Goal: Transaction & Acquisition: Book appointment/travel/reservation

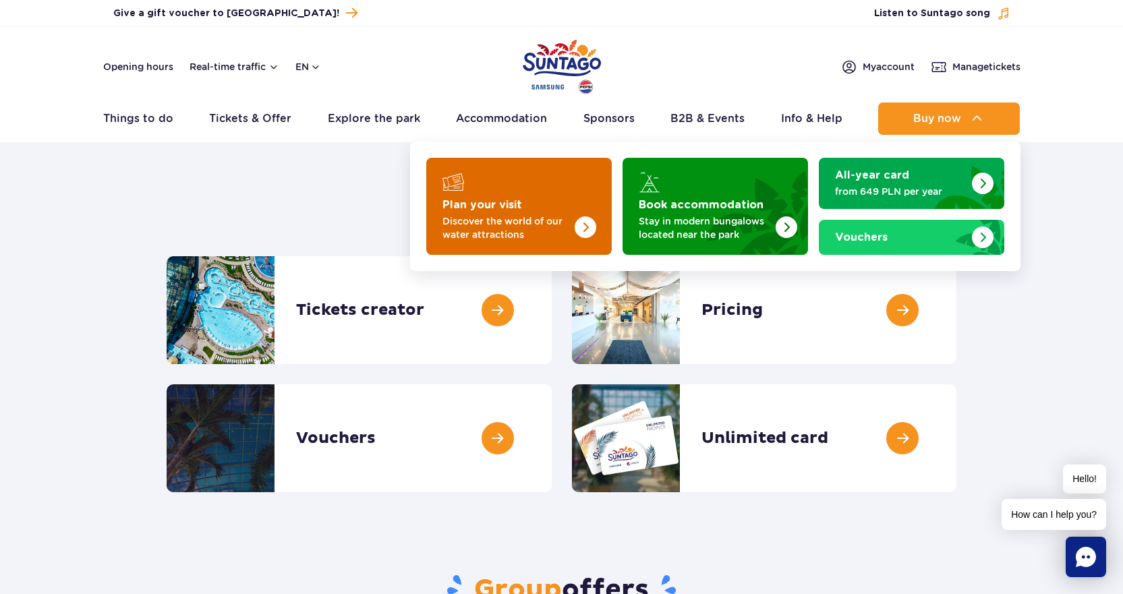
click at [565, 210] on img "Plan your visit" at bounding box center [558, 202] width 107 height 105
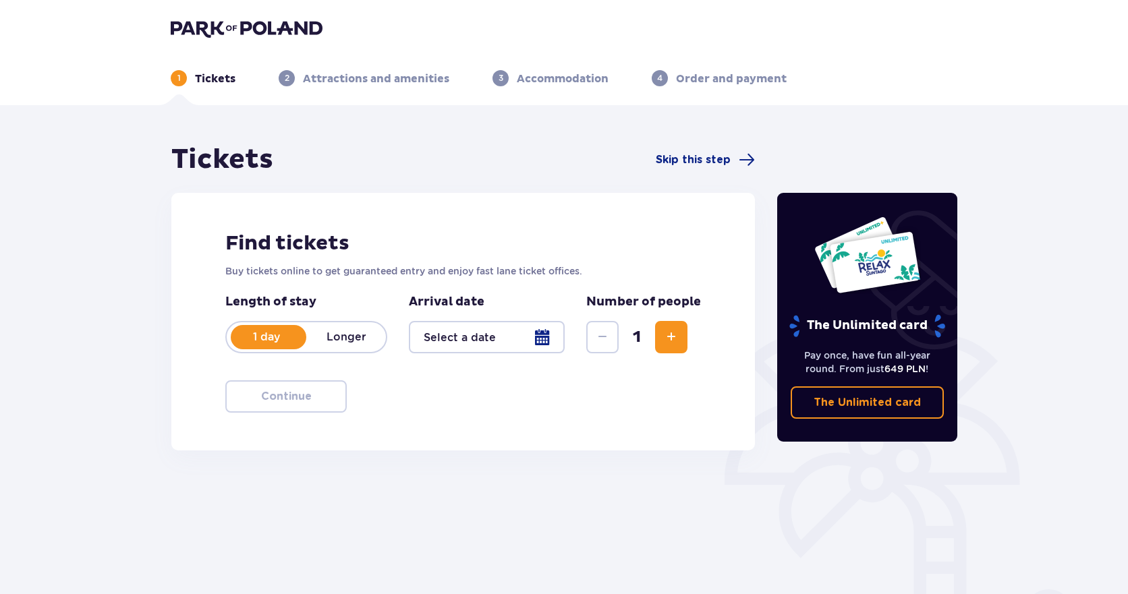
click at [554, 335] on div at bounding box center [487, 337] width 156 height 32
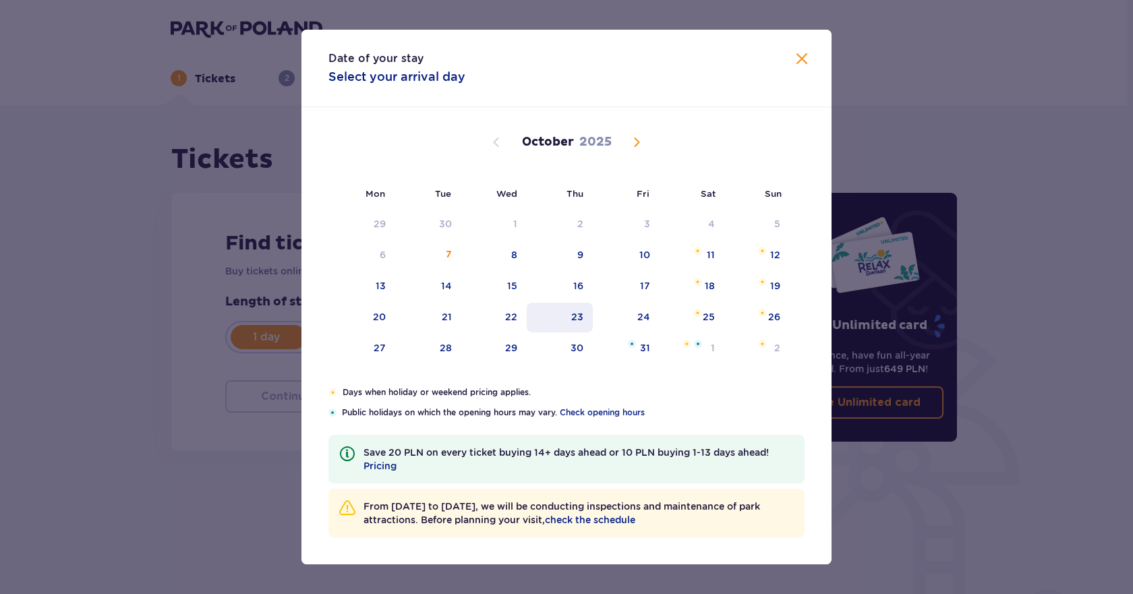
click at [578, 321] on div "23" at bounding box center [577, 316] width 12 height 13
type input "[DATE]"
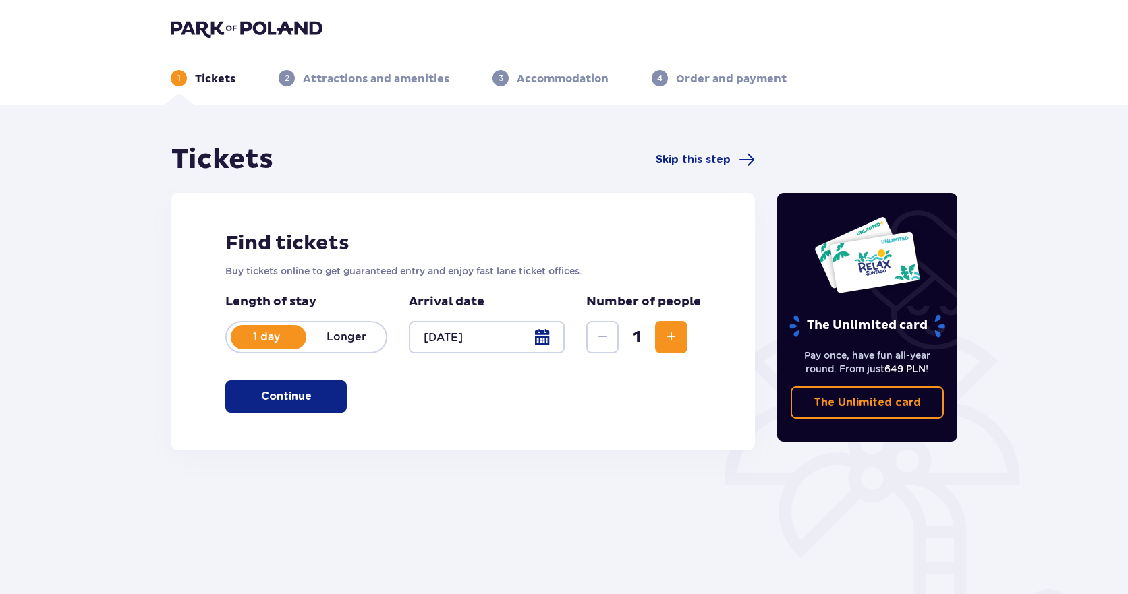
click at [648, 319] on div "Number of people 1" at bounding box center [643, 323] width 115 height 59
click at [679, 341] on span "Increase" at bounding box center [671, 337] width 16 height 16
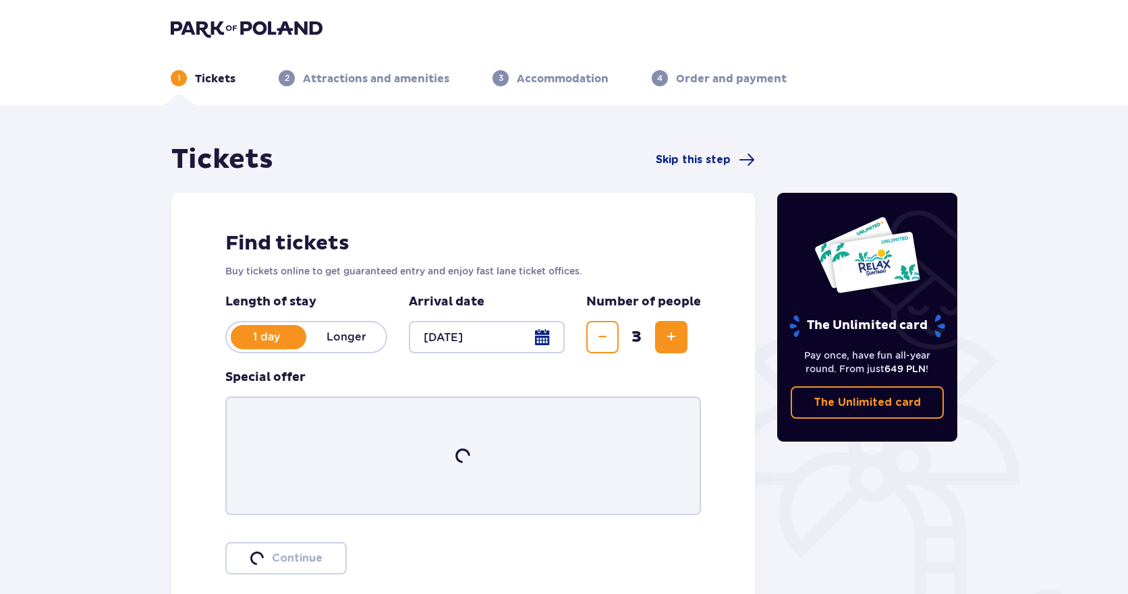
click at [679, 341] on span "Increase" at bounding box center [671, 337] width 16 height 16
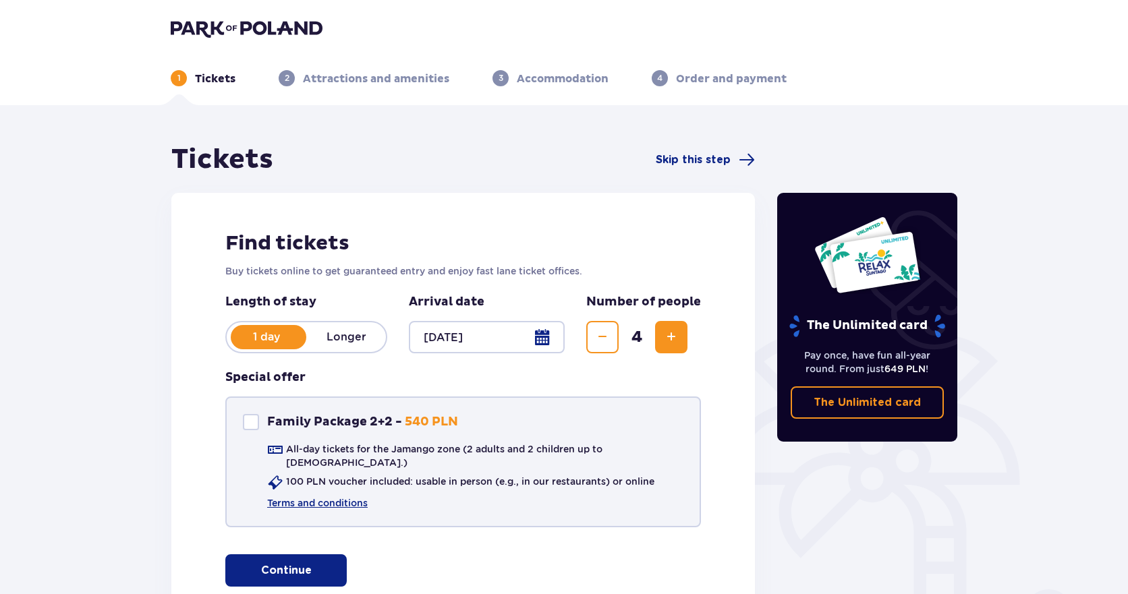
click at [244, 420] on div "Family Package 2+2" at bounding box center [251, 422] width 16 height 16
checkbox input "true"
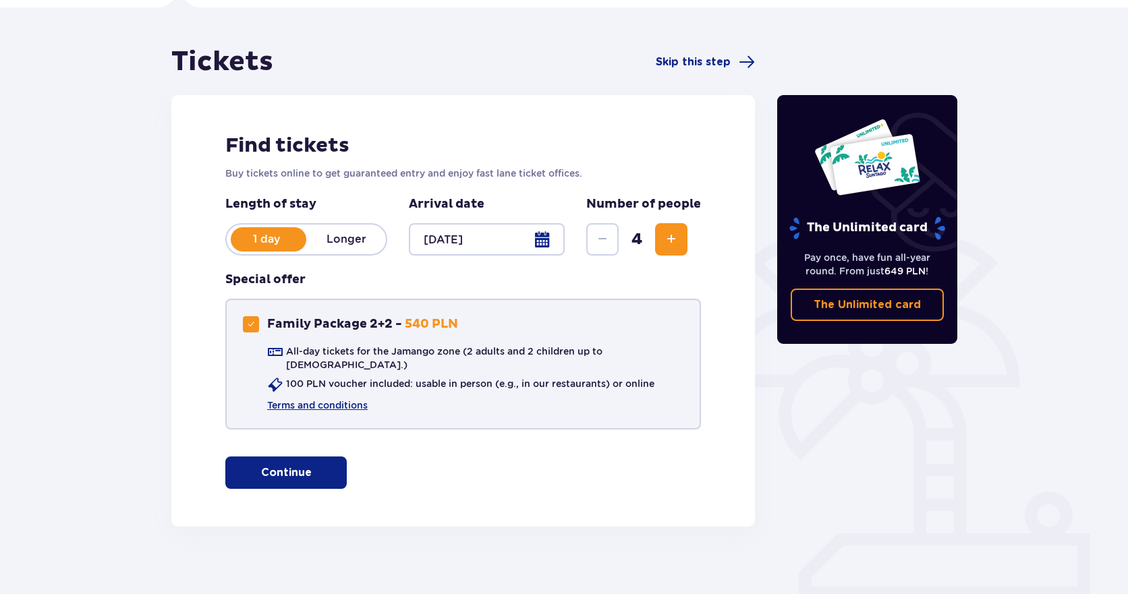
scroll to position [100, 0]
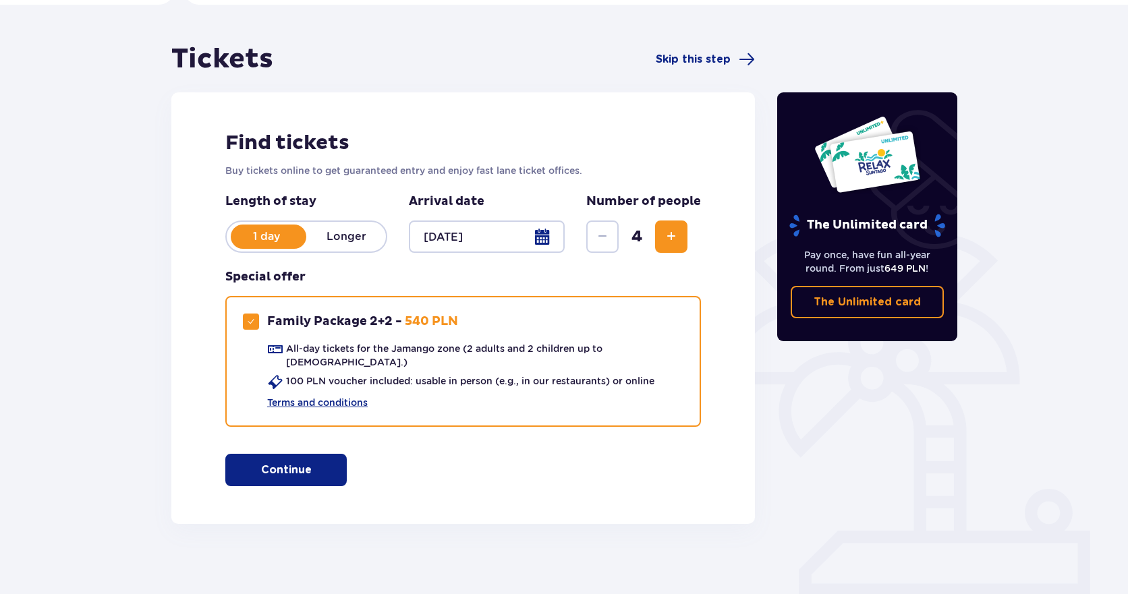
click at [309, 462] on span "button" at bounding box center [314, 470] width 16 height 16
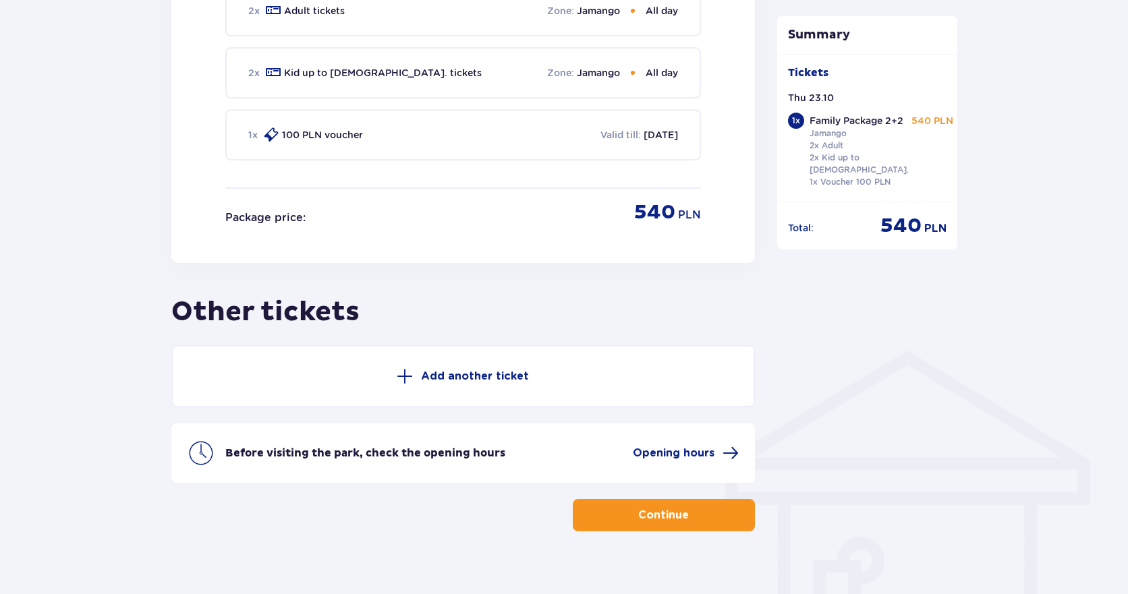
scroll to position [752, 0]
